Goal: Task Accomplishment & Management: Complete application form

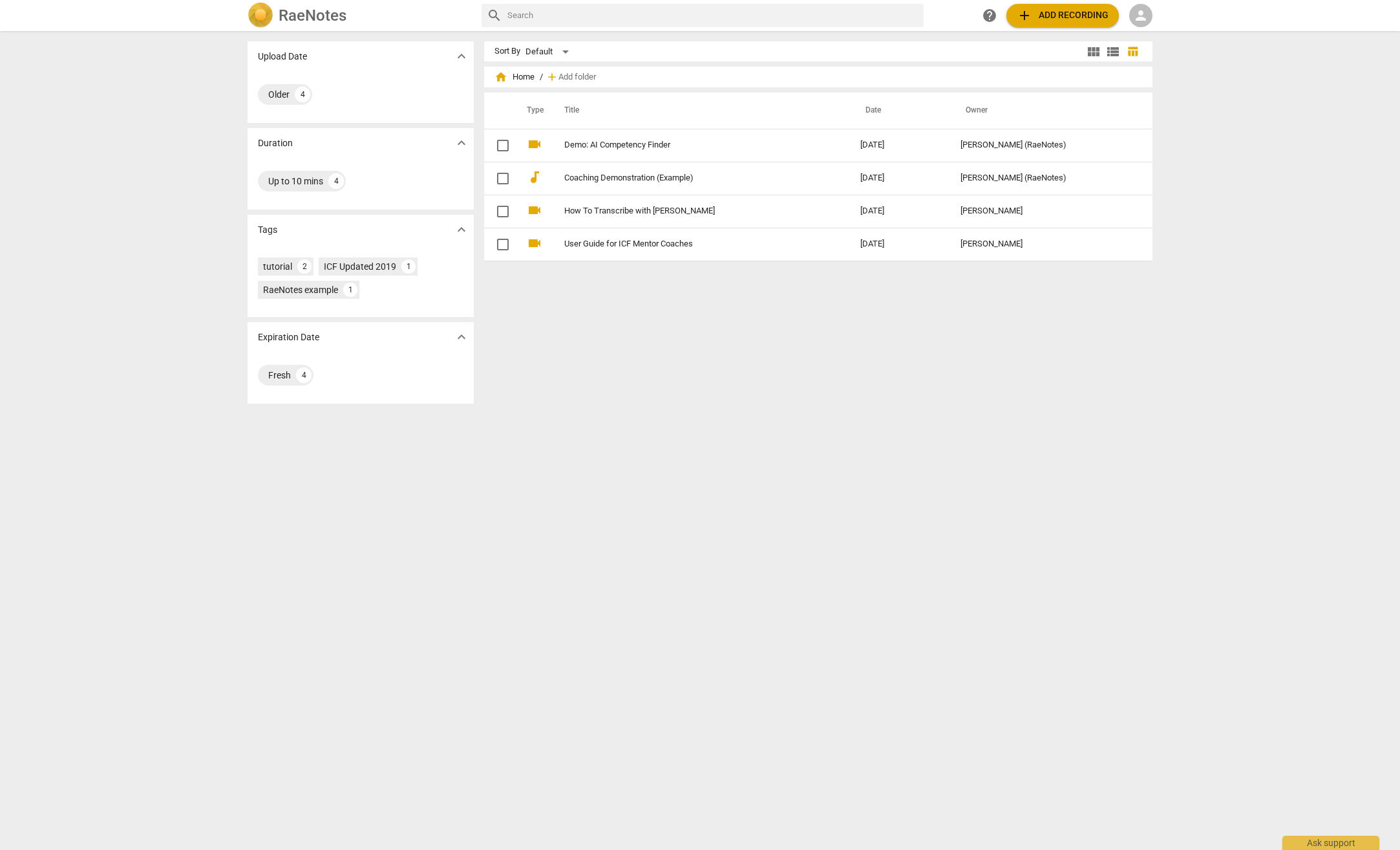
click at [1037, 10] on span "add Add recording" at bounding box center [1062, 16] width 92 height 16
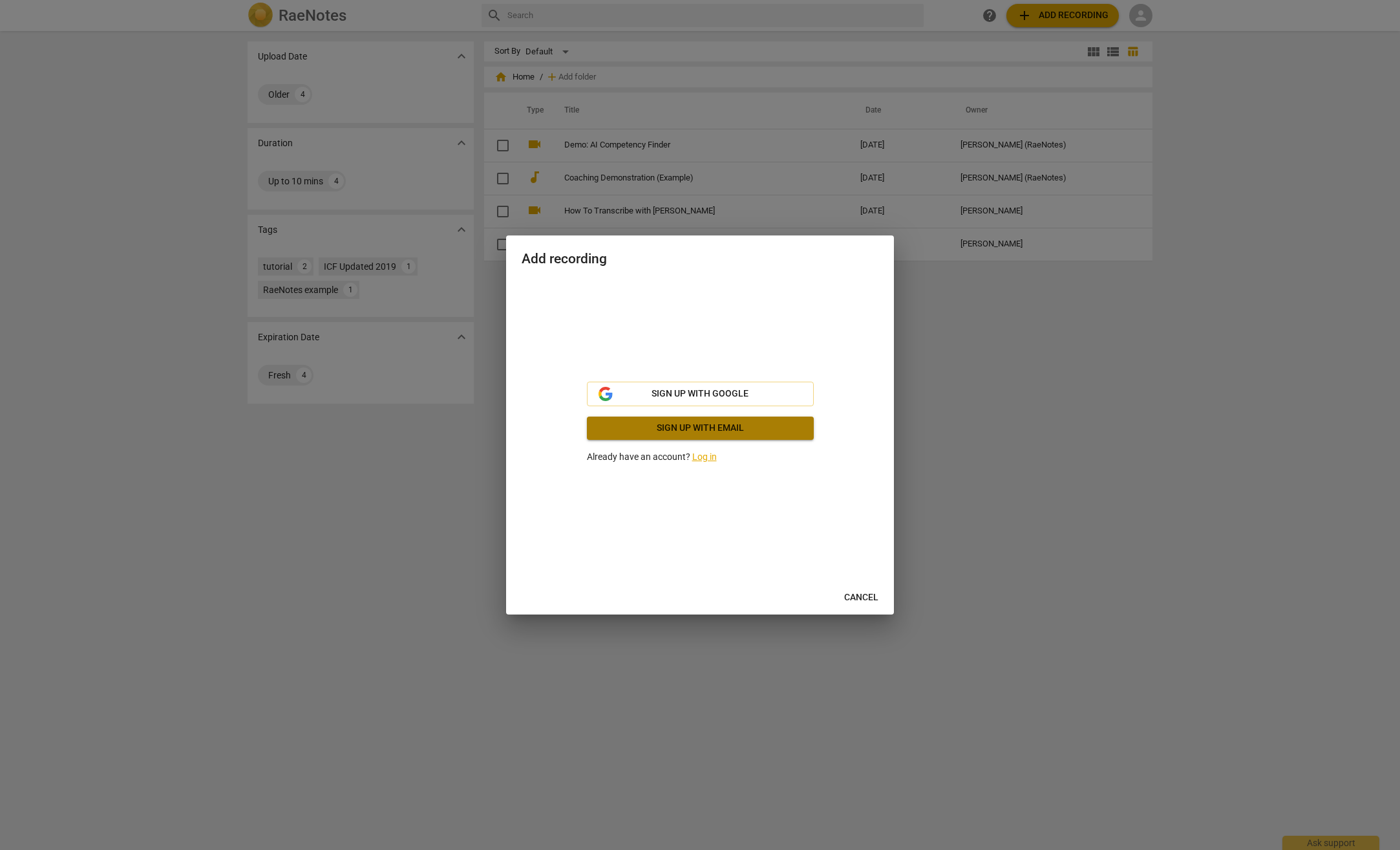
click at [695, 425] on span "Sign up with email" at bounding box center [700, 428] width 206 height 13
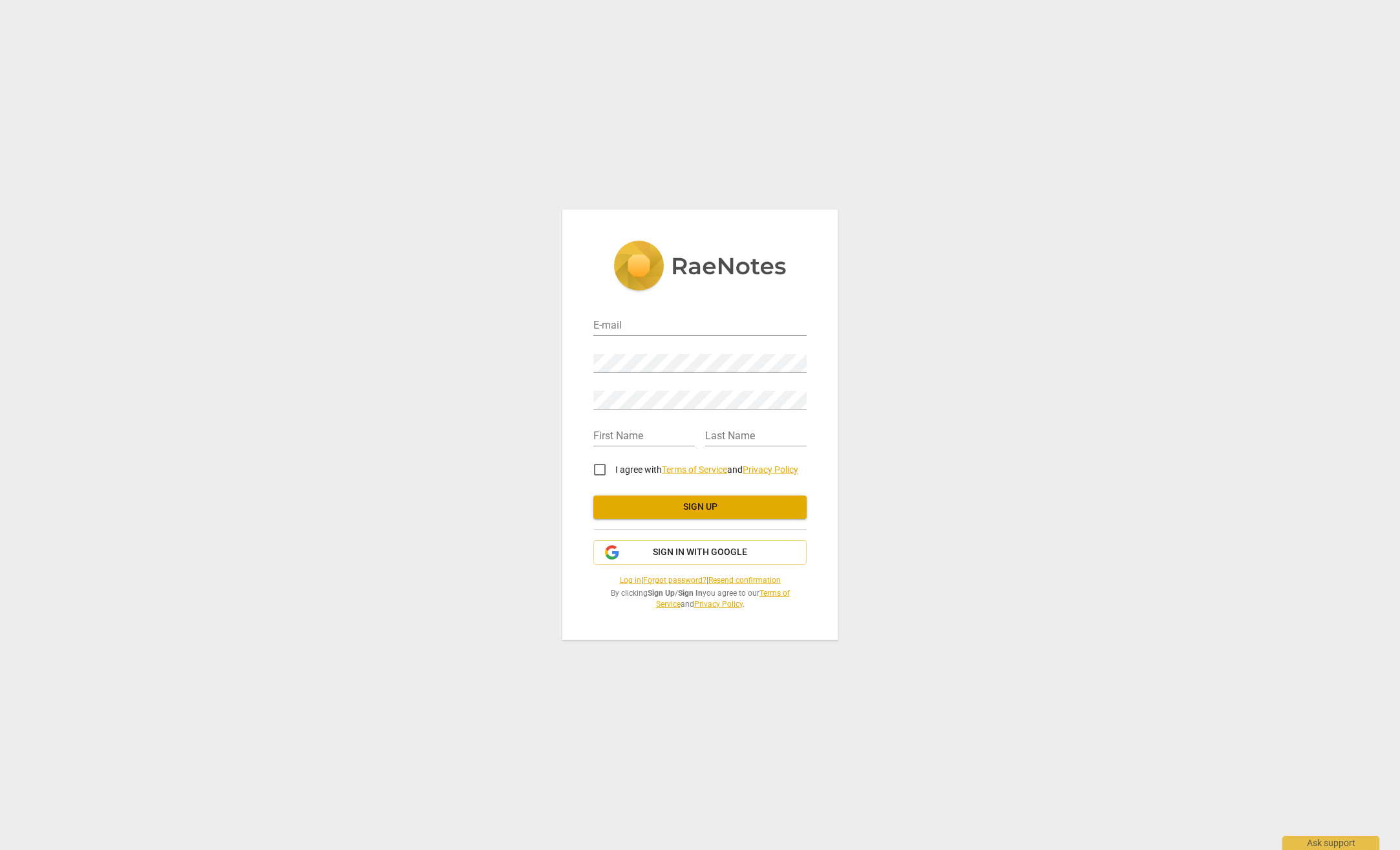
type input "[EMAIL_ADDRESS][DOMAIN_NAME]"
click at [601, 469] on input "I agree with Terms of Service and Privacy Policy" at bounding box center [600, 470] width 31 height 31
checkbox input "true"
click at [604, 434] on input "text" at bounding box center [644, 436] width 101 height 18
type input "[PERSON_NAME]"
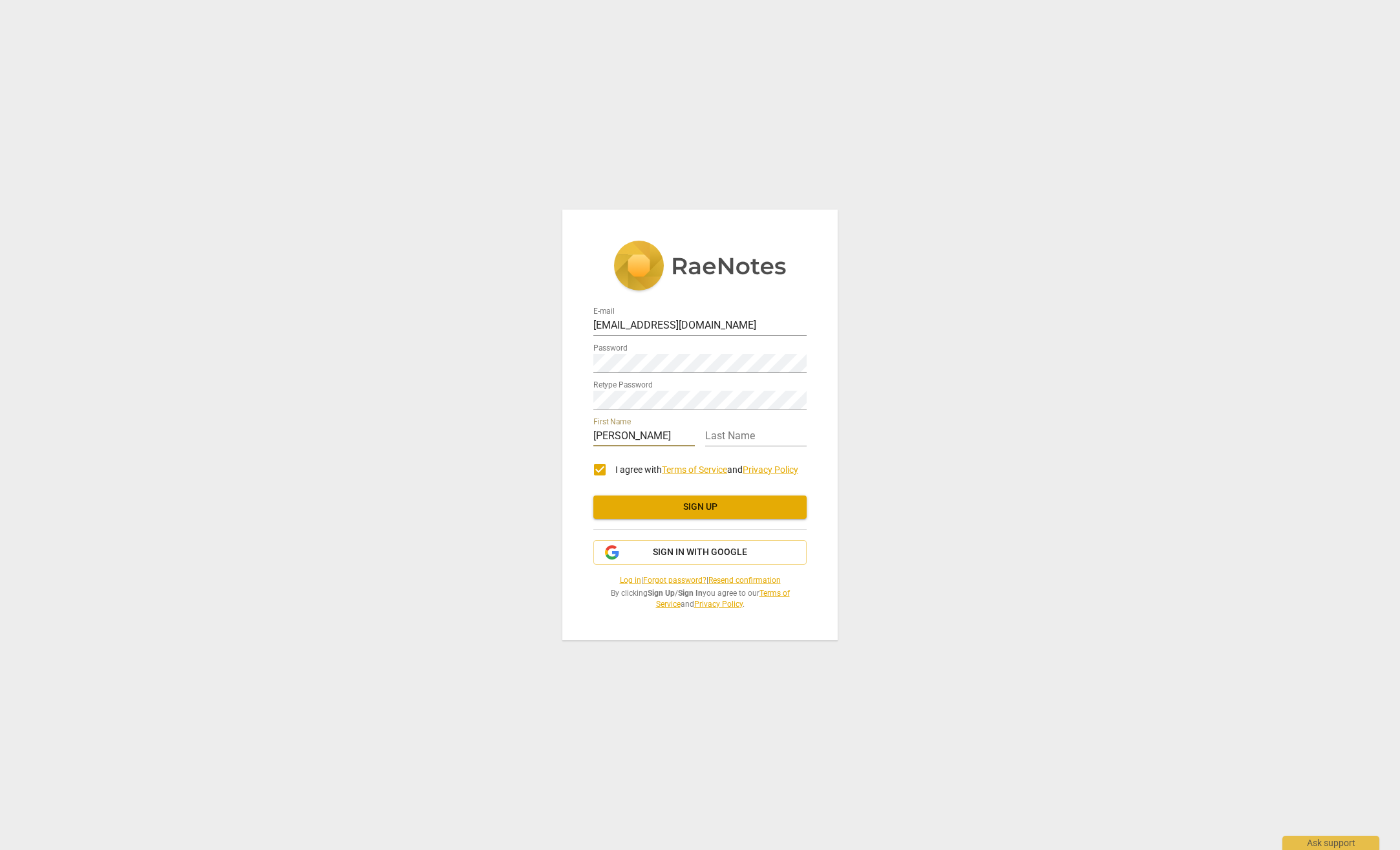
type input "[PERSON_NAME]"
click at [624, 508] on span "Sign up" at bounding box center [700, 507] width 193 height 13
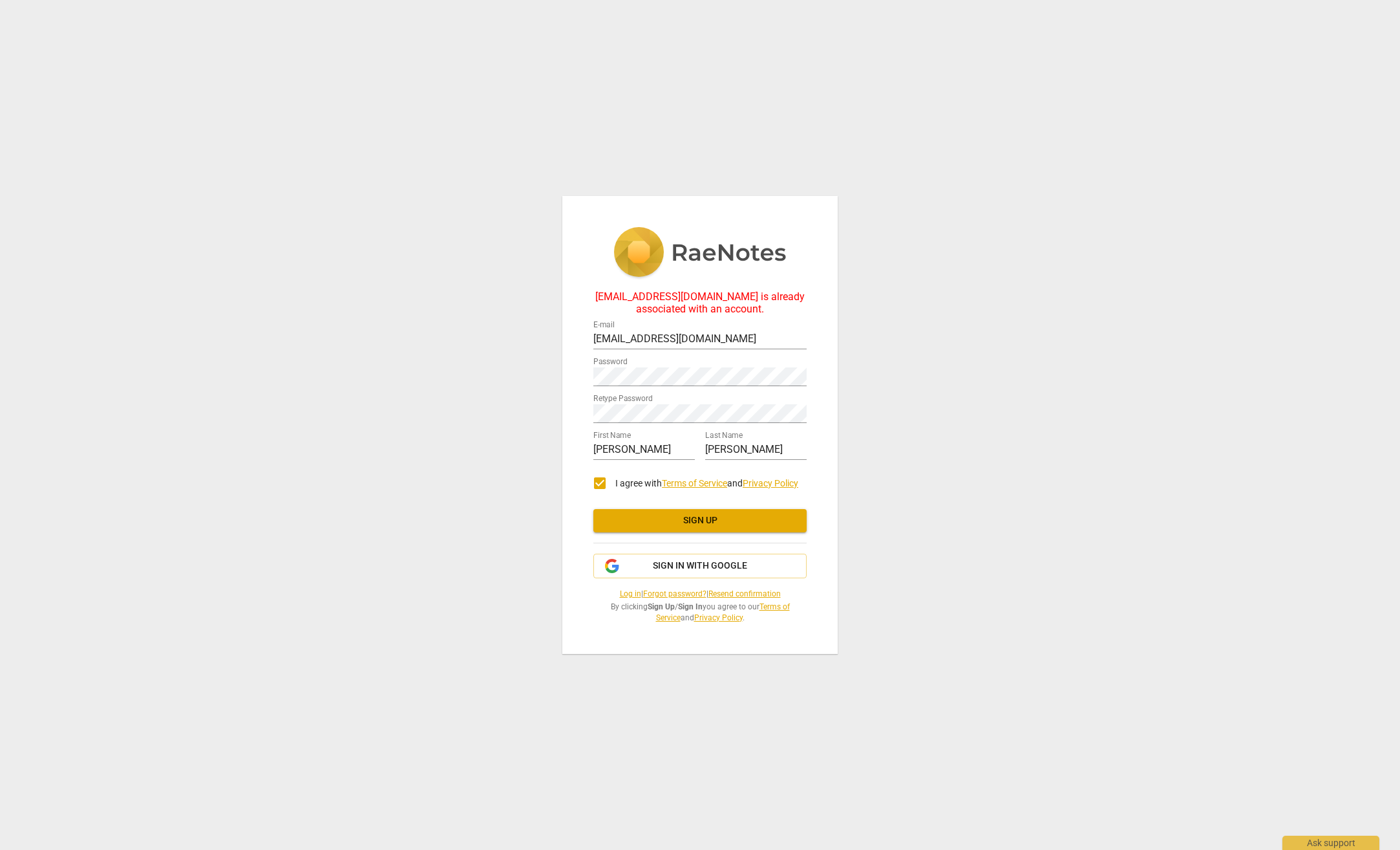
click at [990, 414] on div "[EMAIL_ADDRESS][DOMAIN_NAME] is already associated with an account. E-mail [EMA…" at bounding box center [700, 425] width 1400 height 850
